Goal: Find contact information: Find contact information

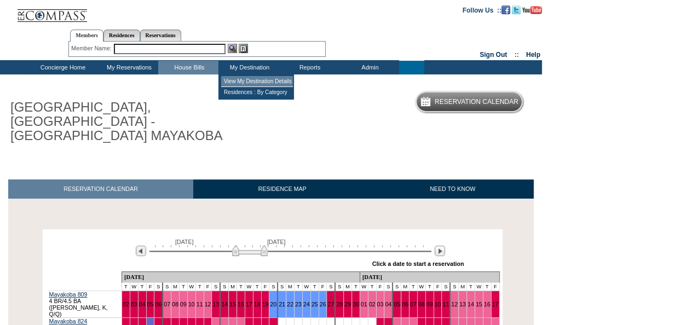
click at [258, 85] on td "View My Destination Details" at bounding box center [257, 81] width 72 height 11
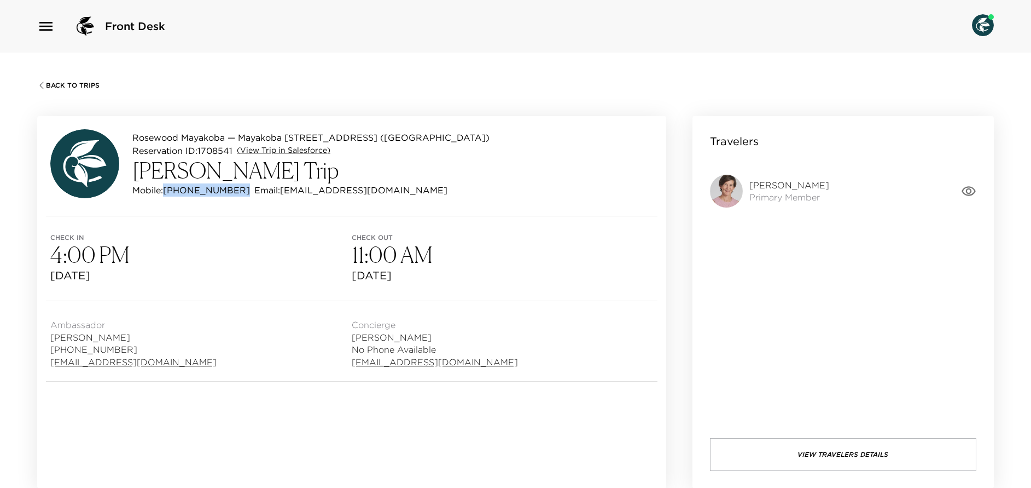
drag, startPoint x: 165, startPoint y: 187, endPoint x: 224, endPoint y: 188, distance: 59.1
click at [224, 188] on p "Mobile: (216) 801-1216" at bounding box center [191, 189] width 118 height 13
copy p "(216) 801-1216"
drag, startPoint x: 258, startPoint y: 189, endPoint x: 349, endPoint y: 195, distance: 91.0
click at [349, 195] on div "Mobile: (216) 801-1216 Email: razl@mac.com" at bounding box center [310, 189] width 357 height 13
